Goal: Task Accomplishment & Management: Manage account settings

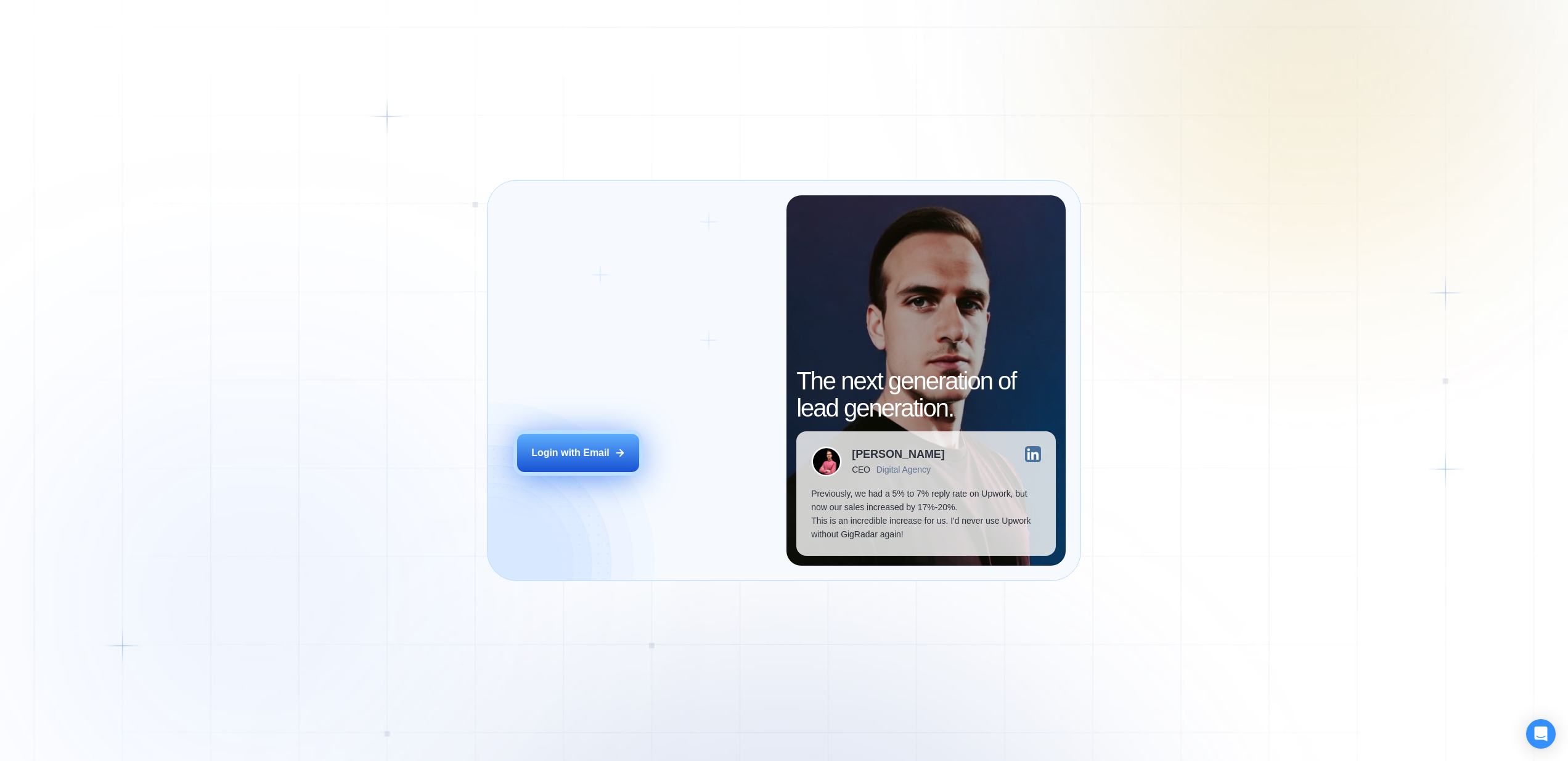
click at [577, 450] on div "Login with Email" at bounding box center [570, 453] width 78 height 14
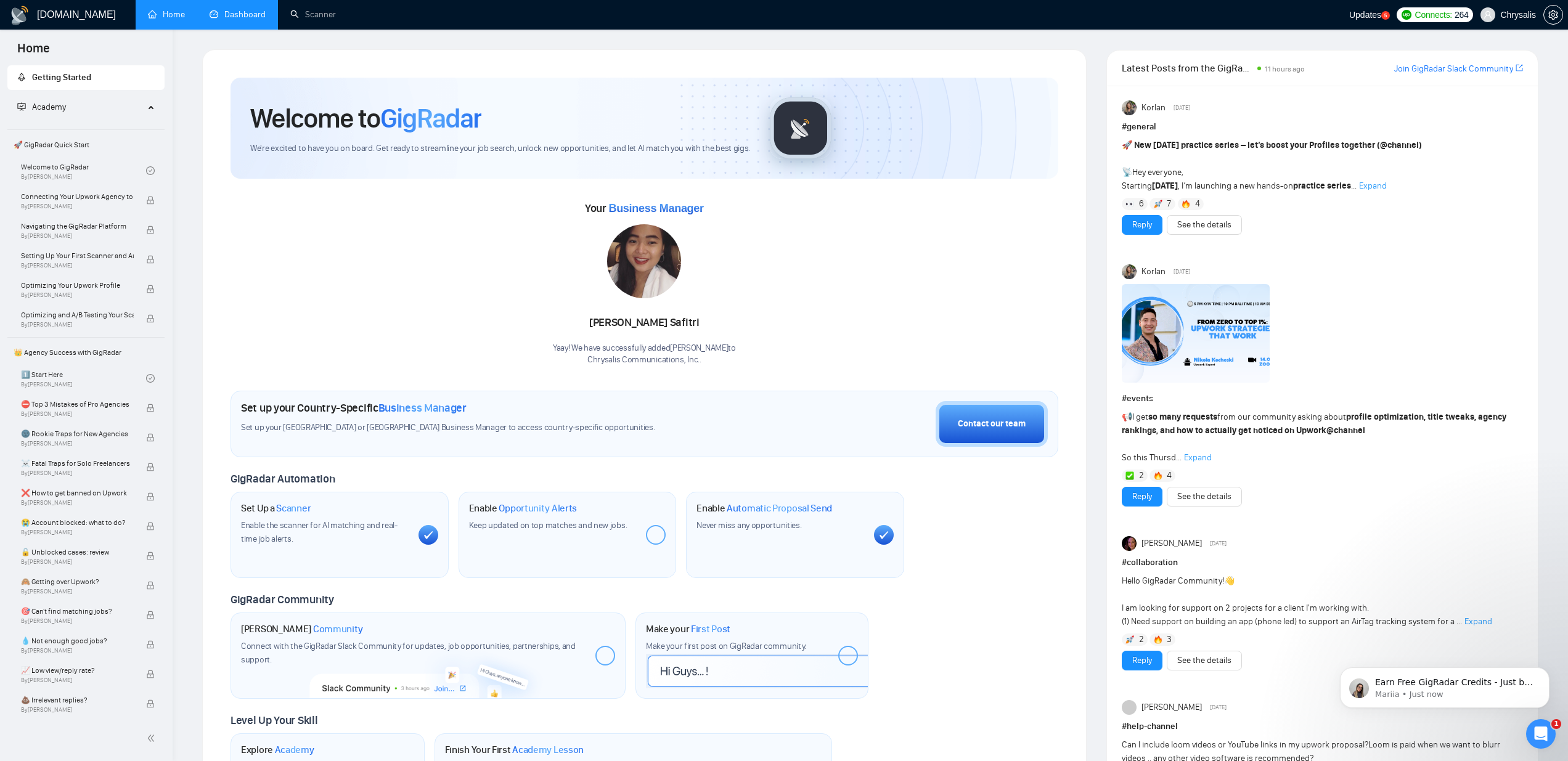
click at [264, 10] on link "Dashboard" at bounding box center [237, 14] width 56 height 11
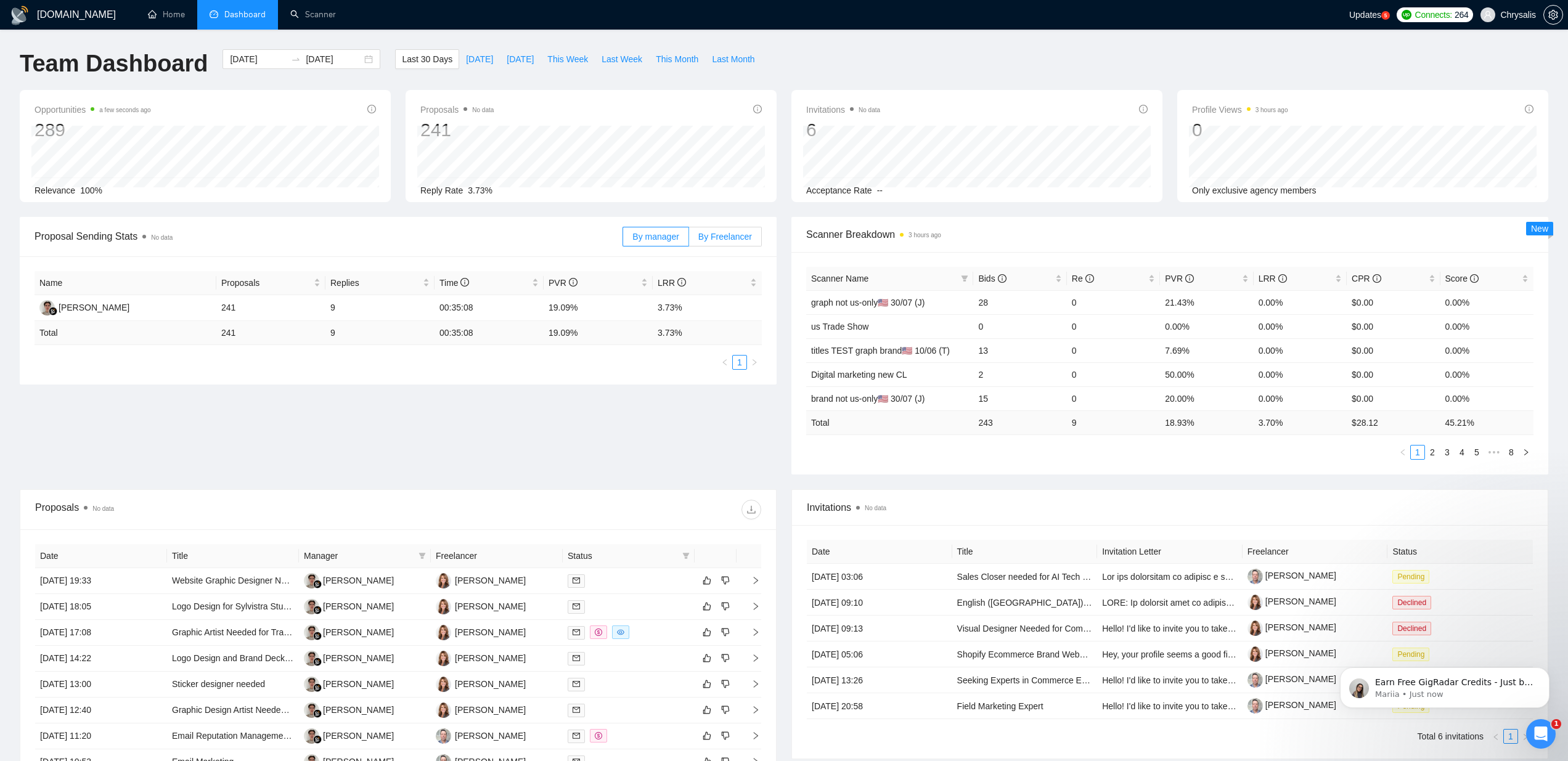
click at [710, 238] on span "By Freelancer" at bounding box center [725, 237] width 54 height 10
click at [689, 240] on input "By Freelancer" at bounding box center [689, 240] width 0 height 0
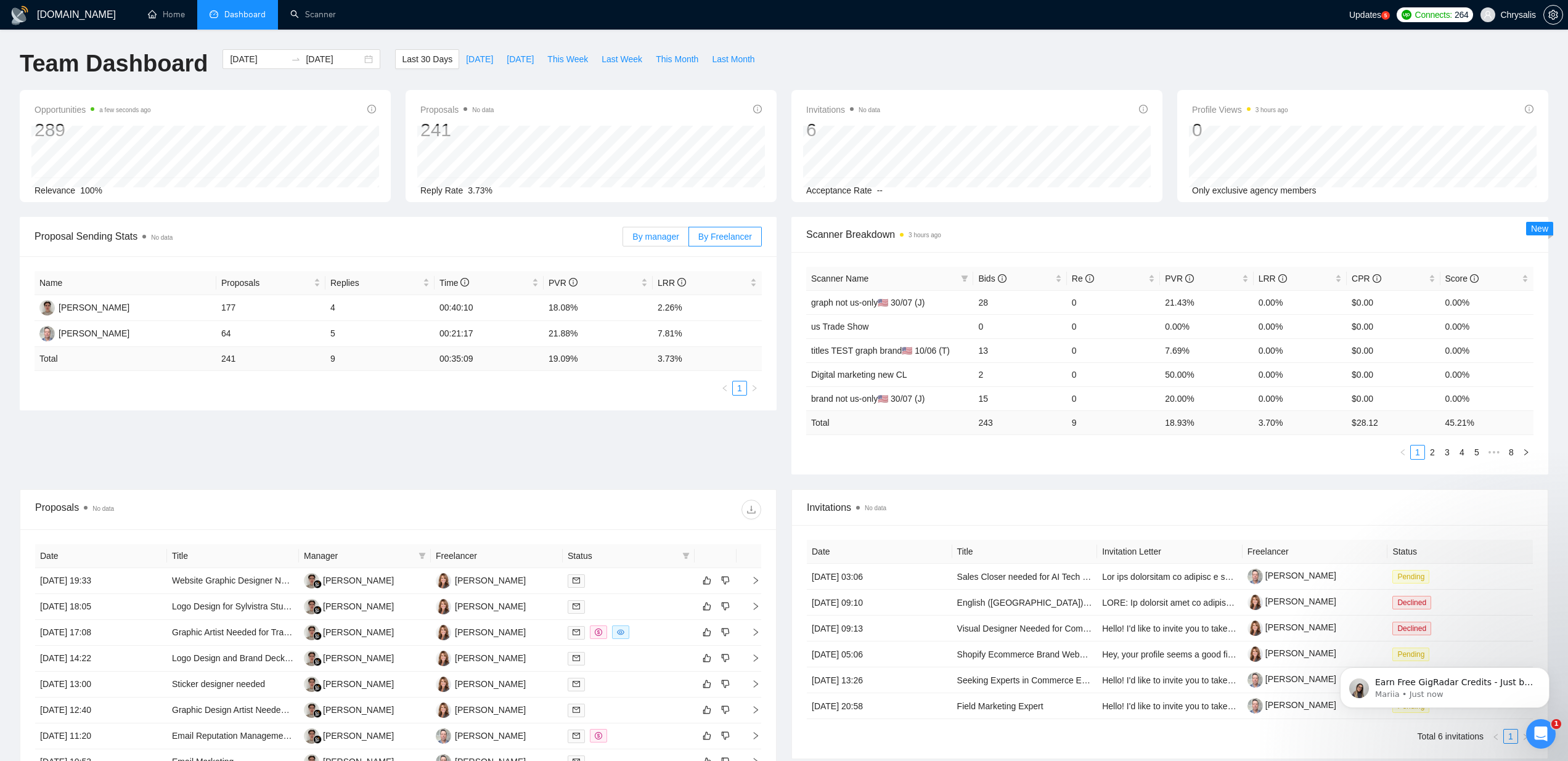
click at [673, 238] on span "By manager" at bounding box center [656, 237] width 46 height 10
click at [623, 240] on input "By manager" at bounding box center [623, 240] width 0 height 0
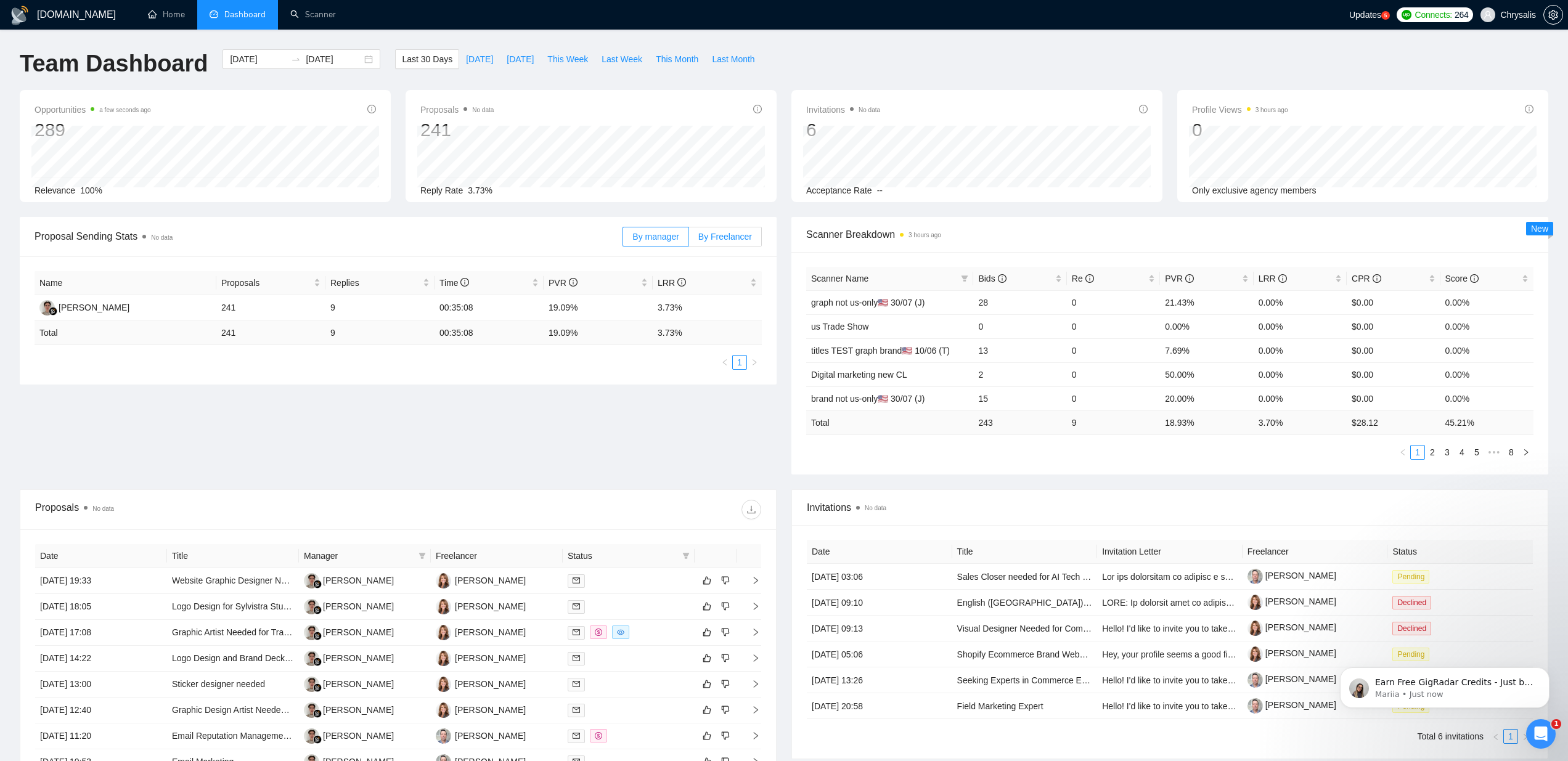
click at [724, 233] on span "By Freelancer" at bounding box center [725, 237] width 54 height 10
click at [689, 240] on input "By Freelancer" at bounding box center [689, 240] width 0 height 0
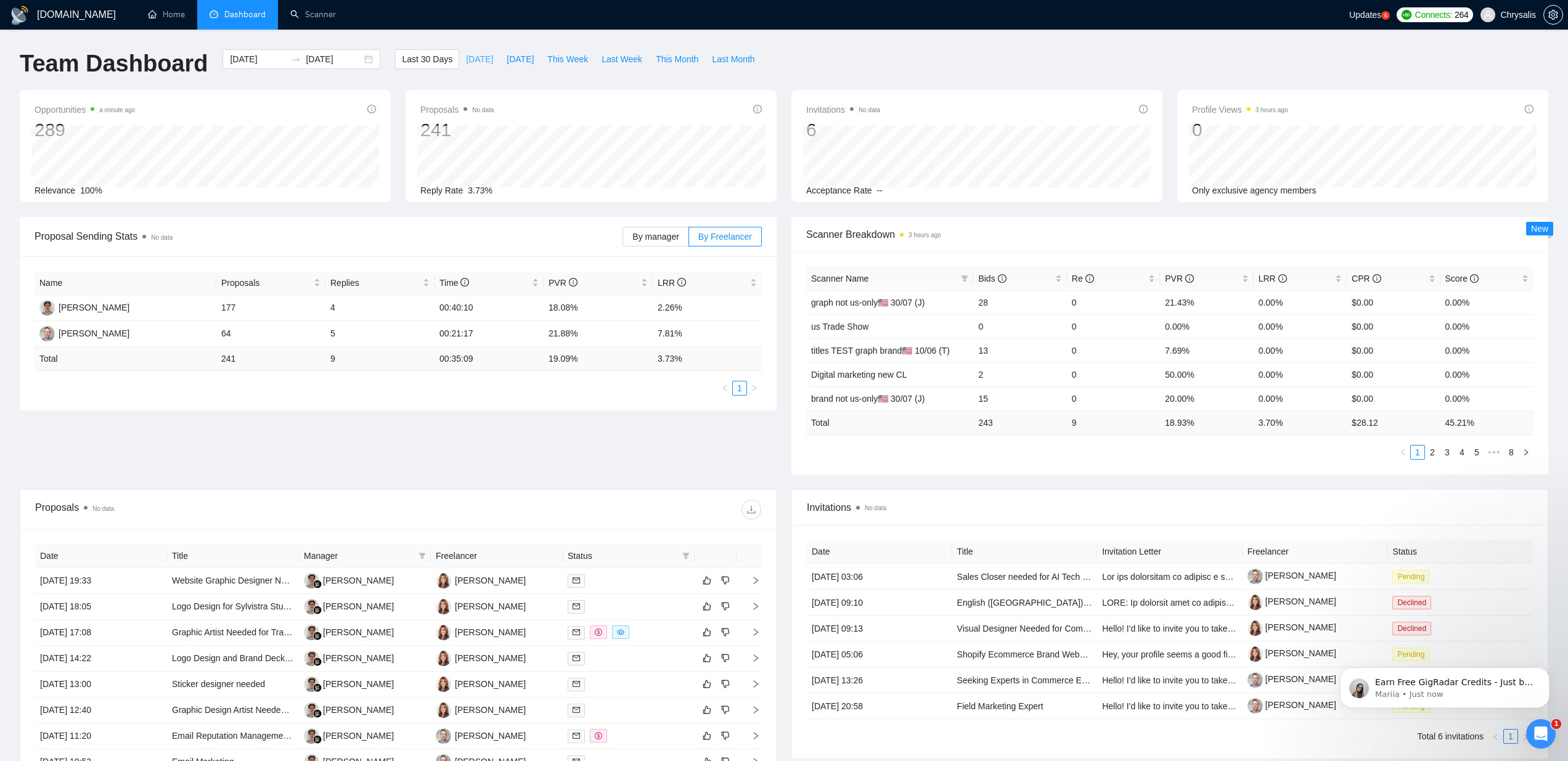
click at [471, 59] on span "Today" at bounding box center [479, 59] width 27 height 14
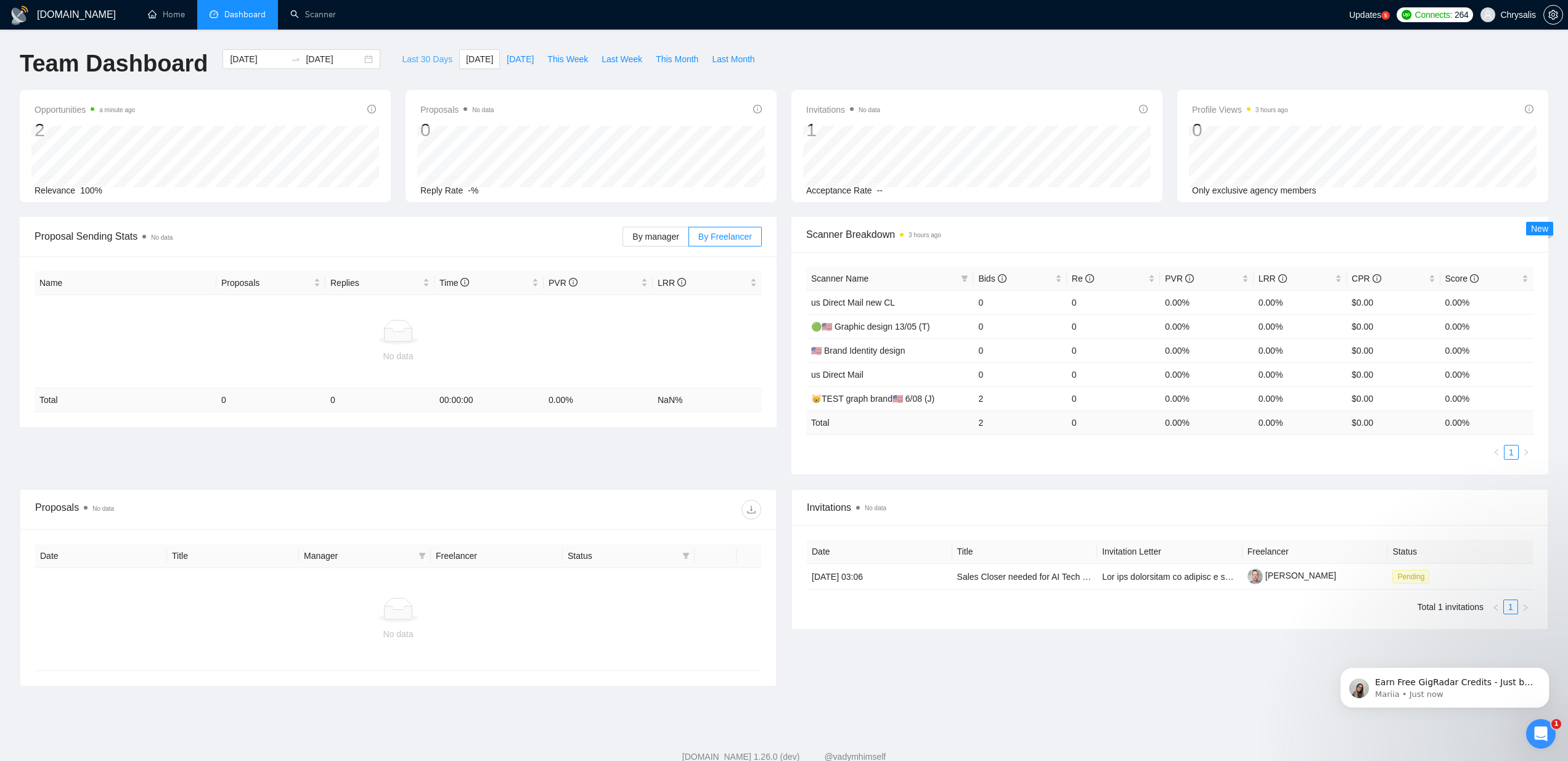
click at [402, 54] on span "Last 30 Days" at bounding box center [427, 59] width 50 height 14
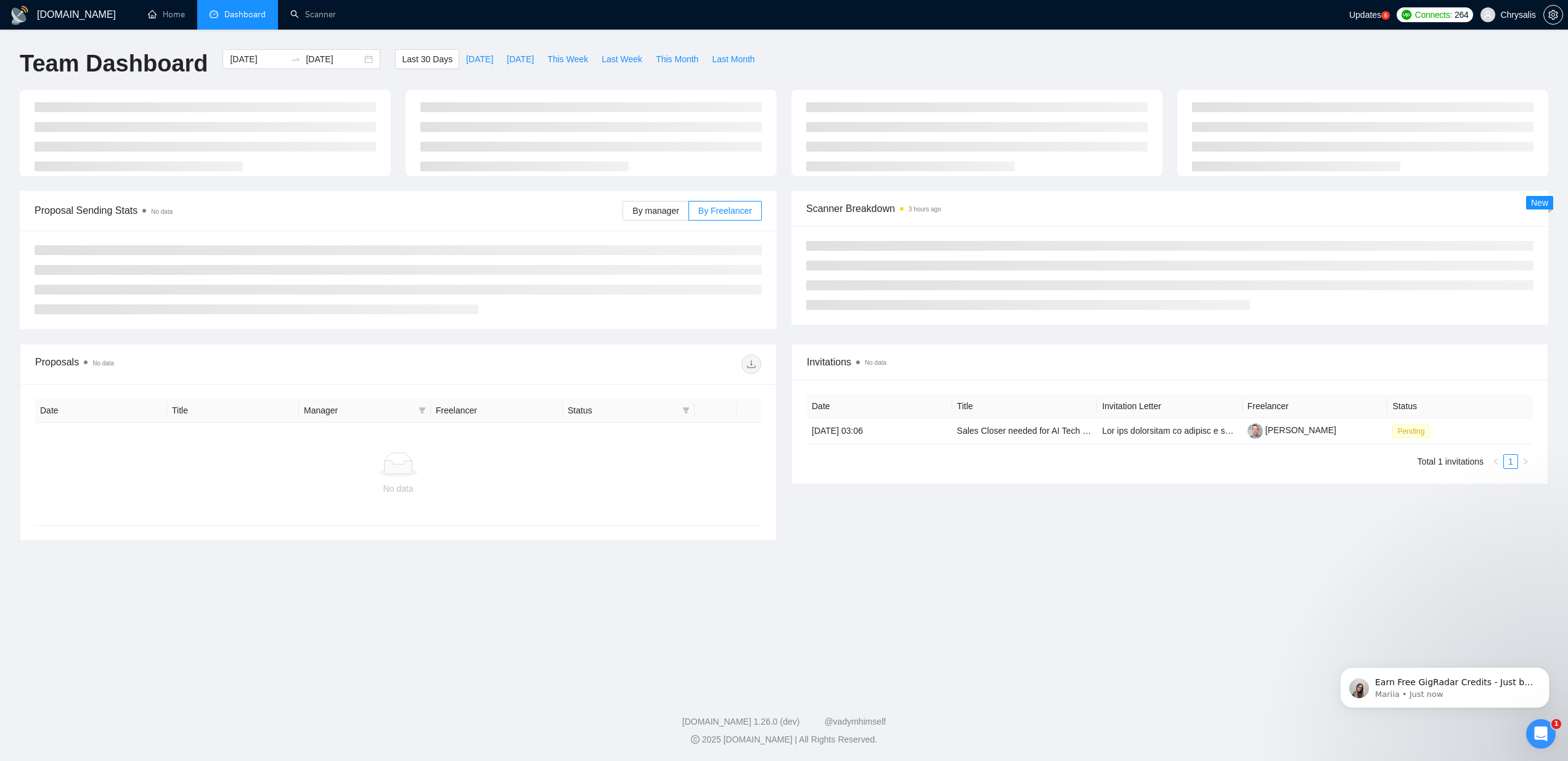
type input "2025-07-13"
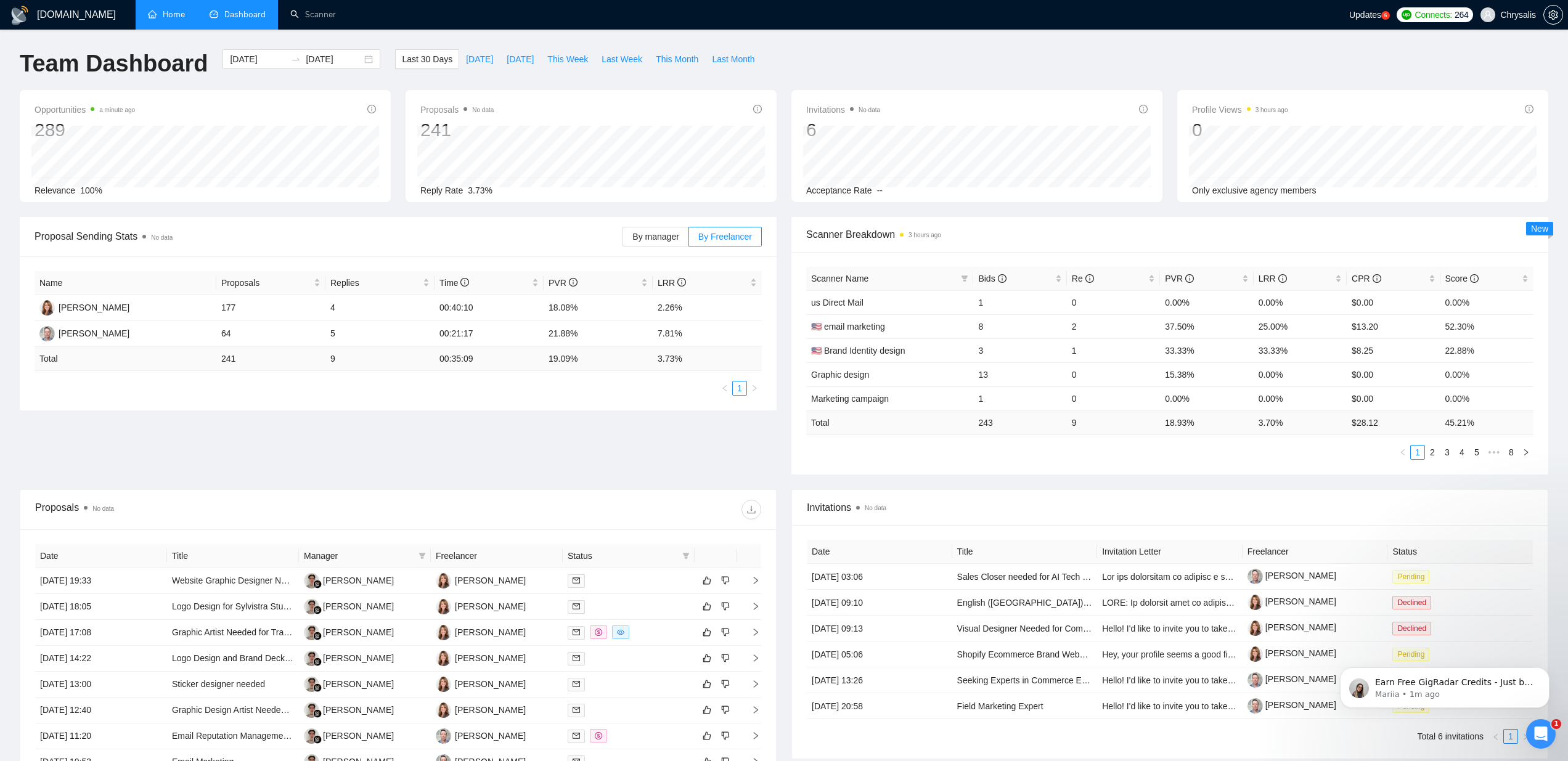
click at [161, 9] on link "Home" at bounding box center [166, 14] width 37 height 11
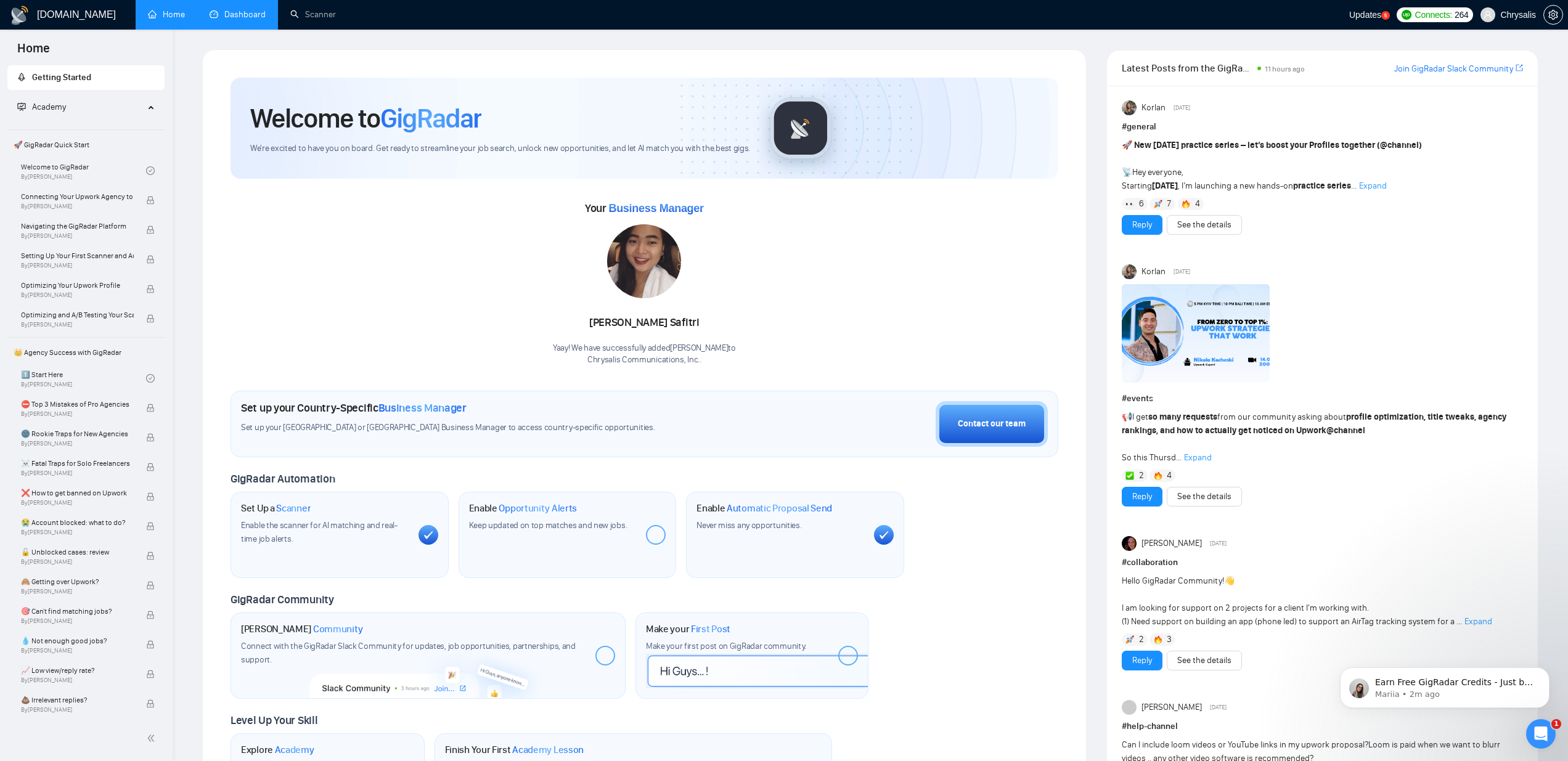
click at [1357, 15] on span "Updates" at bounding box center [1365, 15] width 32 height 10
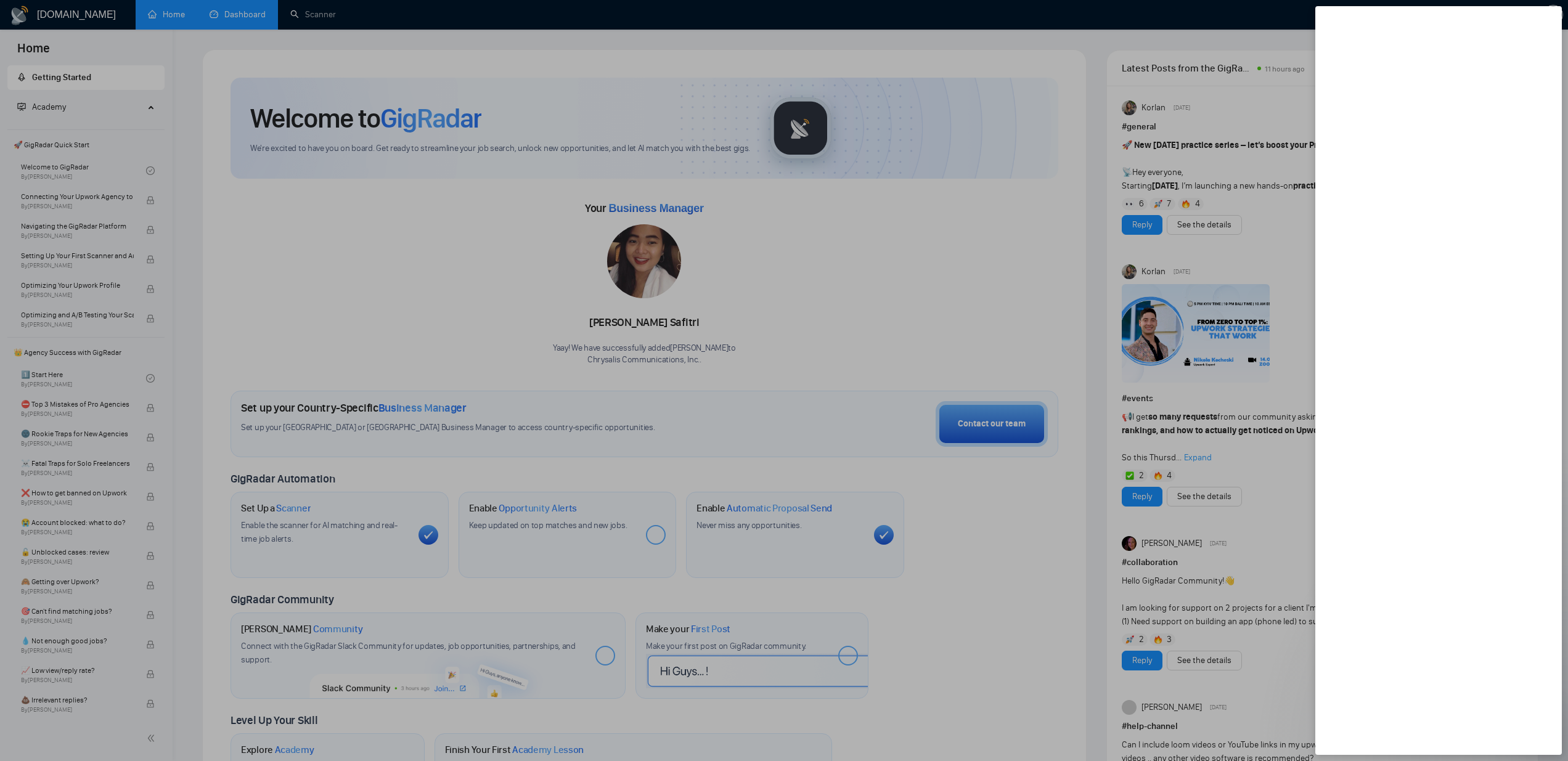
click at [1269, 13] on div at bounding box center [784, 380] width 1568 height 761
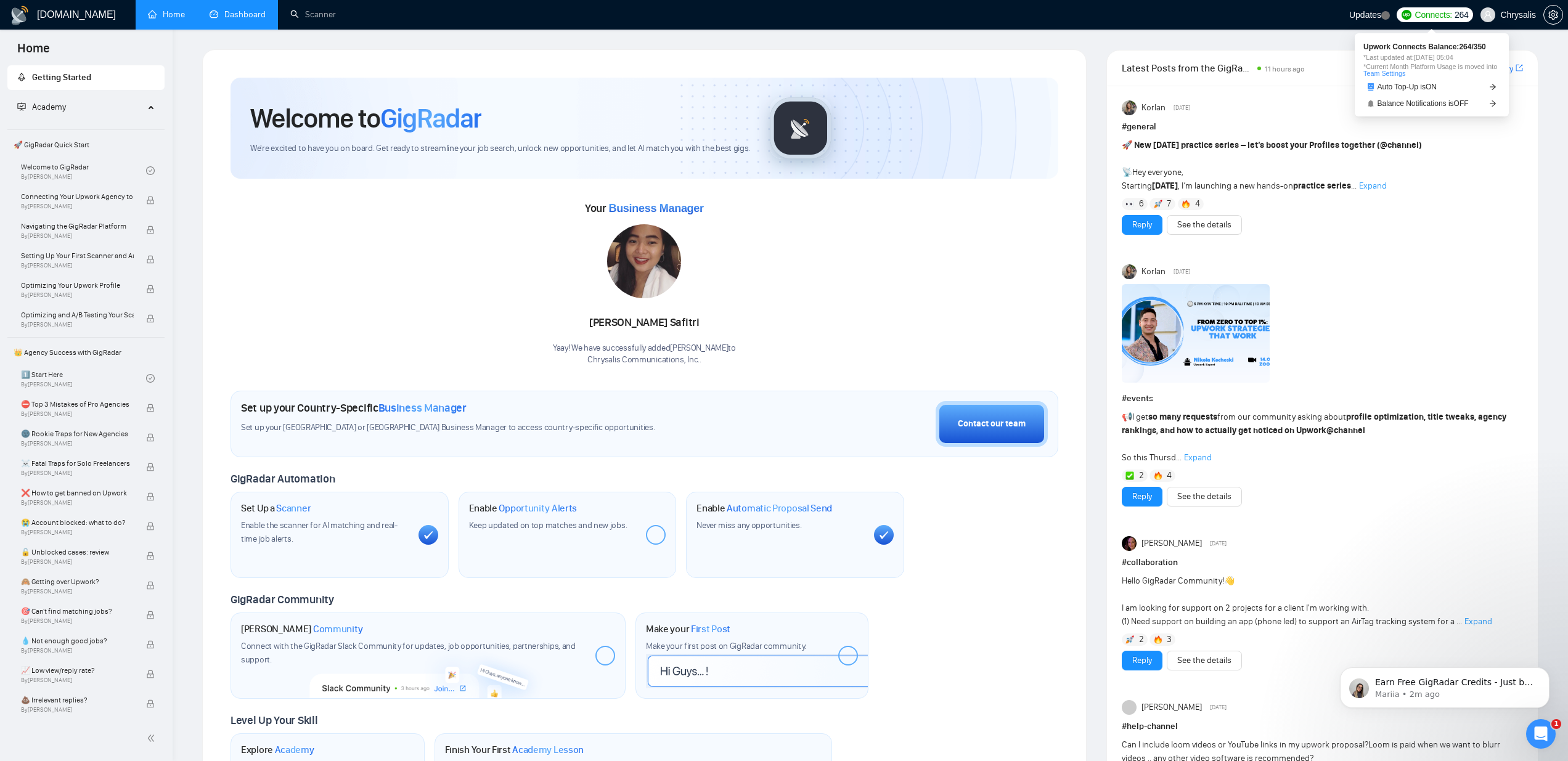
click at [1422, 11] on span "Connects:" at bounding box center [1433, 15] width 37 height 14
click at [1431, 56] on span "*Last updated at: 12 Aug 2025 05:04" at bounding box center [1431, 58] width 137 height 7
click at [1413, 60] on span "*Last updated at: 12 Aug 2025 05:04" at bounding box center [1431, 58] width 137 height 7
click at [1415, 88] on span "Auto Top-Up is ON" at bounding box center [1408, 86] width 60 height 7
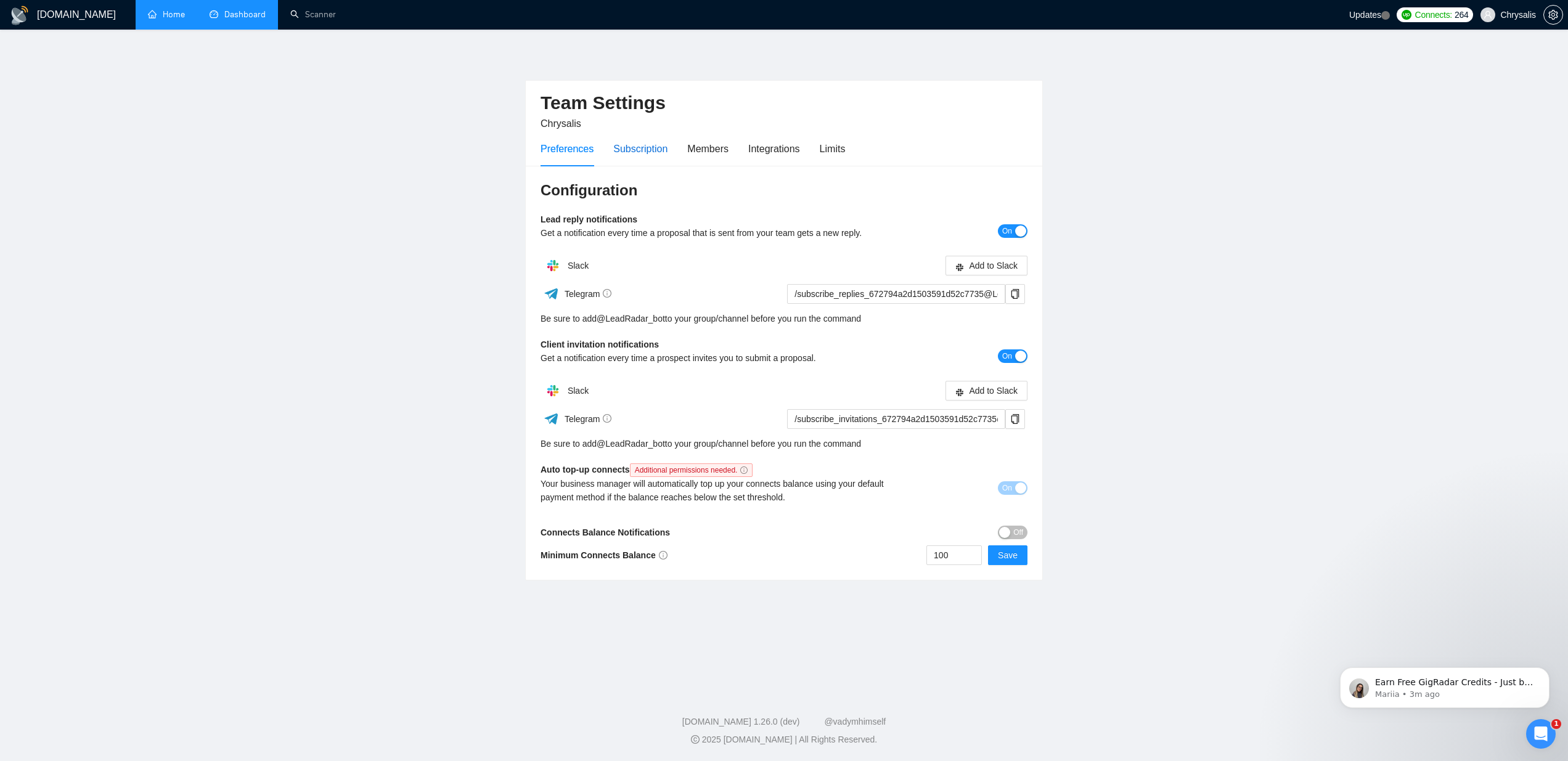
click at [626, 141] on div "Subscription" at bounding box center [640, 149] width 54 height 15
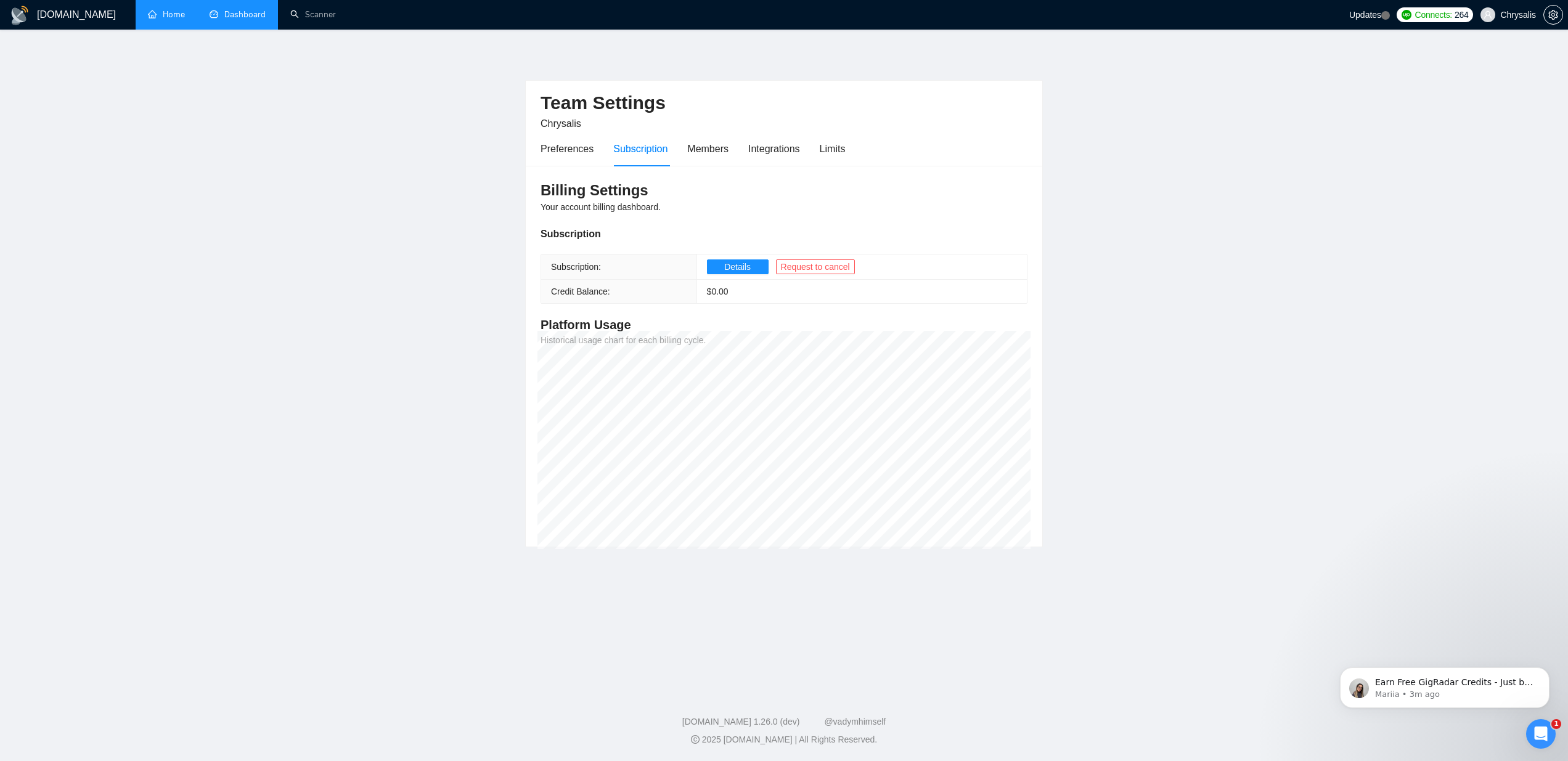
click at [636, 151] on div "Subscription" at bounding box center [640, 149] width 54 height 15
click at [730, 263] on span "Details" at bounding box center [738, 267] width 27 height 14
